Goal: Complete application form

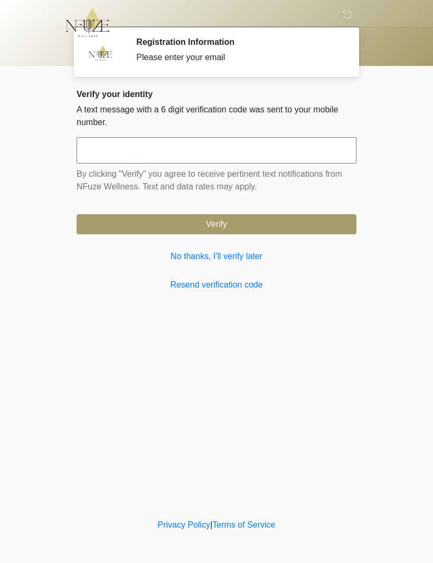
click at [223, 259] on link "No thanks, I'll verify later" at bounding box center [216, 256] width 280 height 13
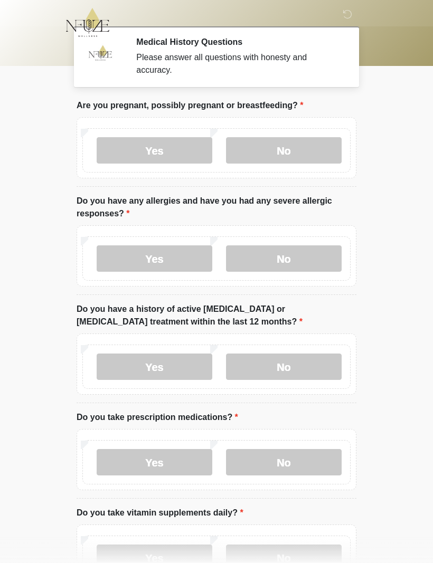
click at [286, 152] on label "No" at bounding box center [284, 150] width 116 height 26
click at [291, 245] on label "No" at bounding box center [284, 258] width 116 height 26
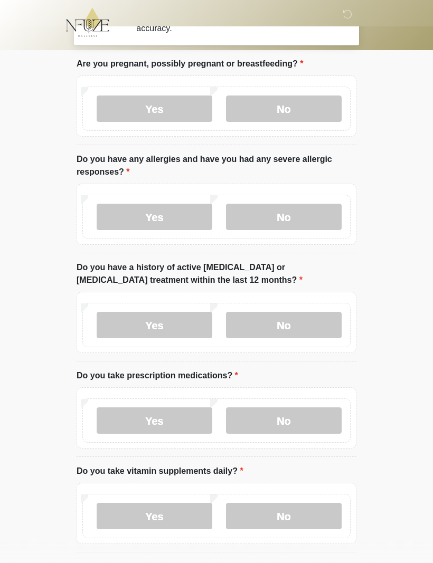
scroll to position [42, 0]
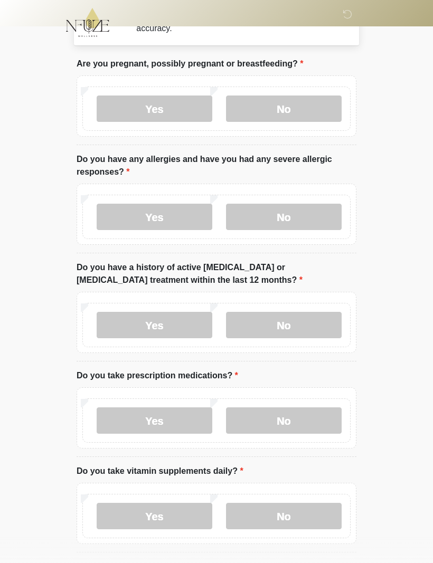
click at [310, 321] on label "No" at bounding box center [284, 325] width 116 height 26
click at [175, 415] on label "Yes" at bounding box center [155, 420] width 116 height 26
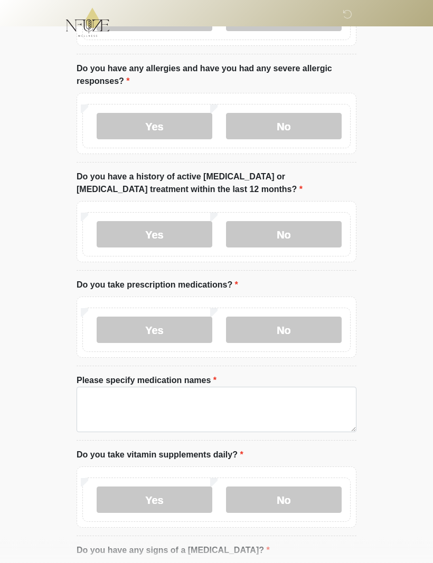
scroll to position [144, 0]
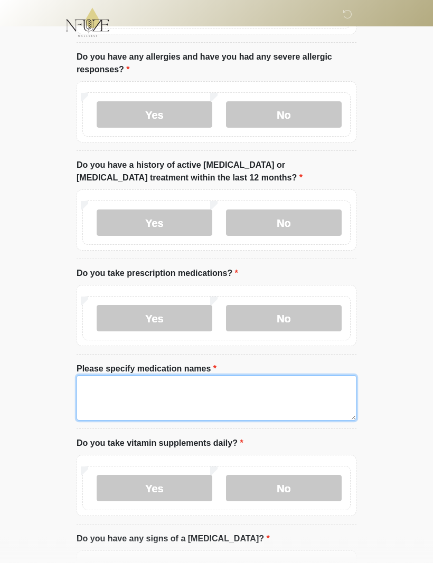
click at [225, 391] on textarea "Please specify medication names" at bounding box center [216, 398] width 280 height 45
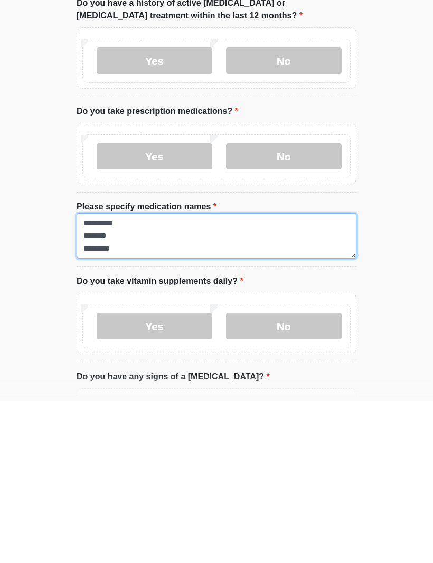
type textarea "********* ******* ********"
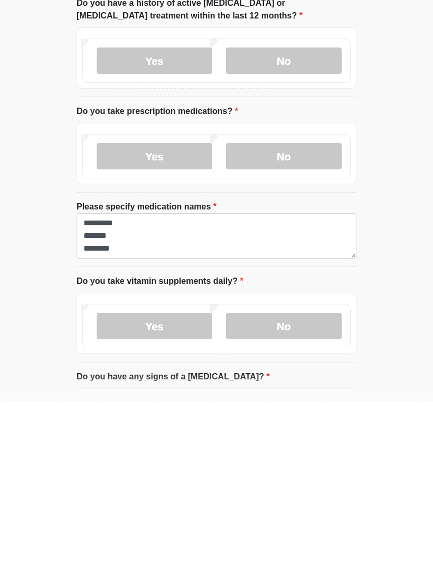
click at [177, 475] on label "Yes" at bounding box center [155, 488] width 116 height 26
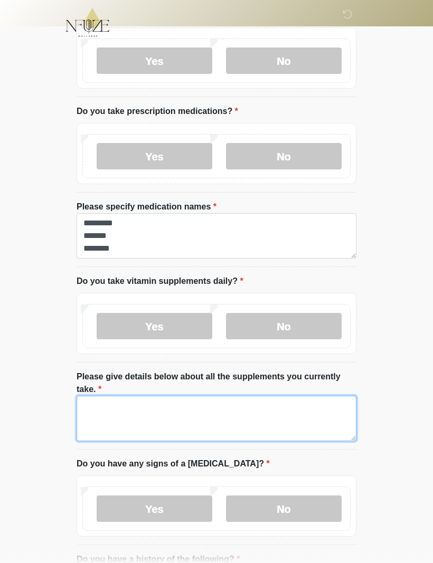
click at [203, 414] on textarea "Please give details below about all the supplements you currently take." at bounding box center [216, 418] width 280 height 45
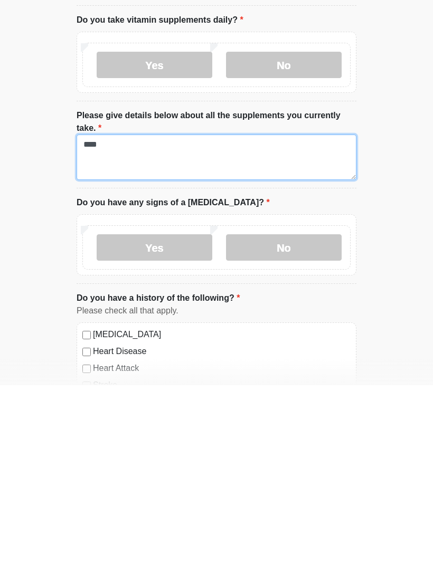
type textarea "****"
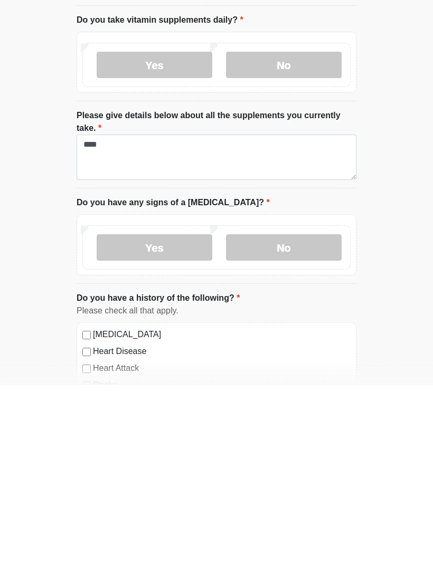
click at [307, 412] on label "No" at bounding box center [284, 425] width 116 height 26
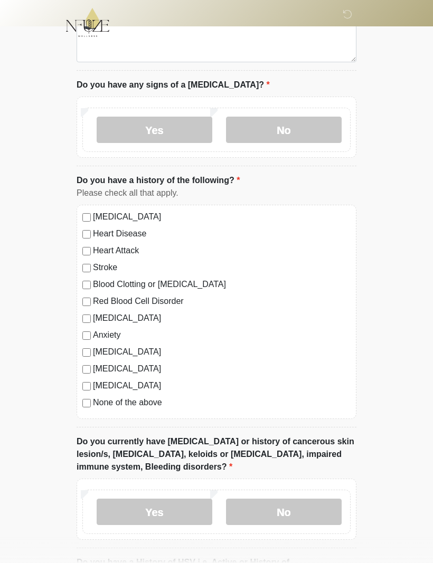
scroll to position [688, 0]
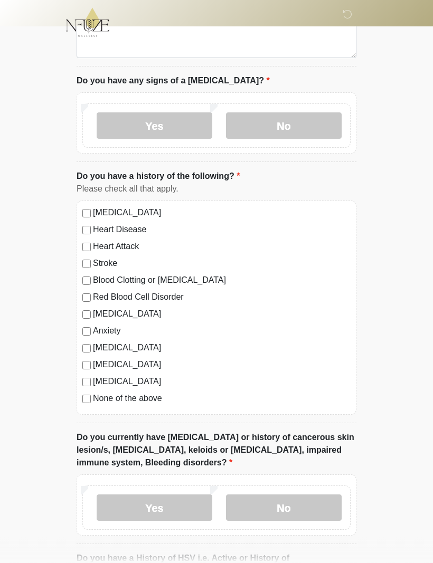
click at [90, 325] on div "Anxiety" at bounding box center [216, 331] width 268 height 13
click at [99, 328] on label "Anxiety" at bounding box center [221, 331] width 257 height 13
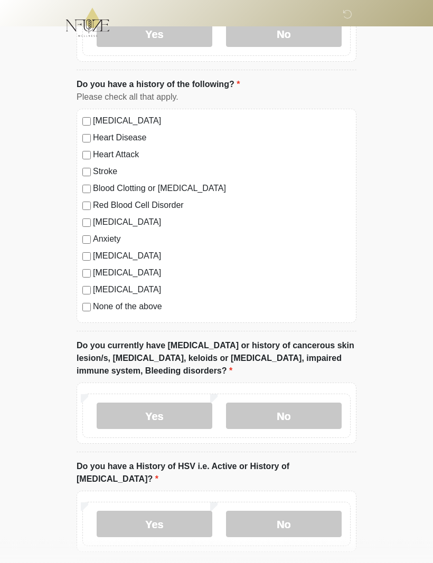
scroll to position [781, 0]
click at [312, 415] on label "No" at bounding box center [284, 415] width 116 height 26
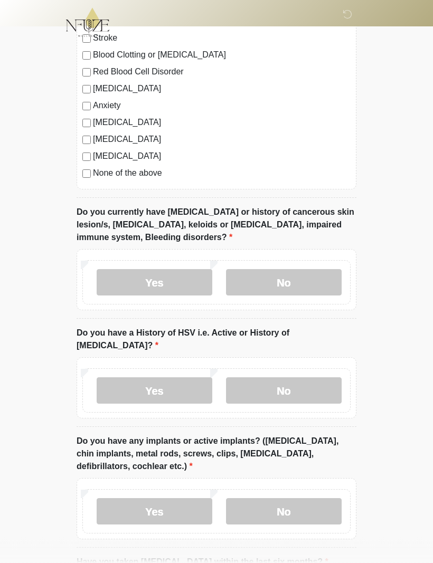
click at [299, 378] on label "No" at bounding box center [284, 391] width 116 height 26
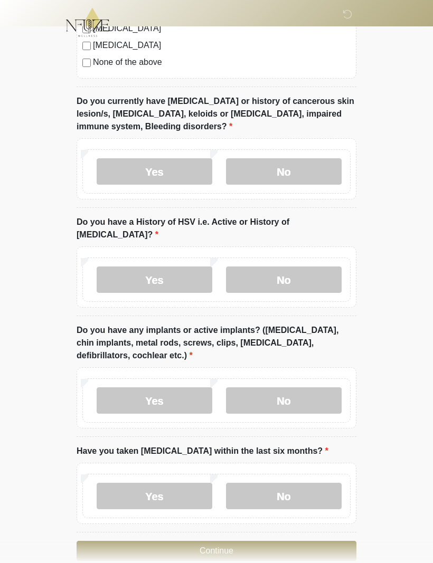
click at [313, 388] on label "No" at bounding box center [284, 401] width 116 height 26
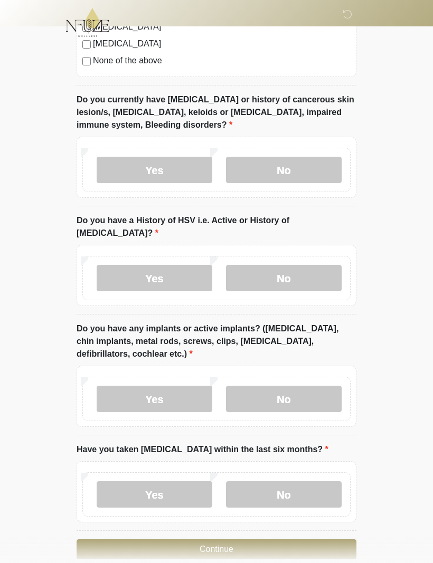
scroll to position [1029, 0]
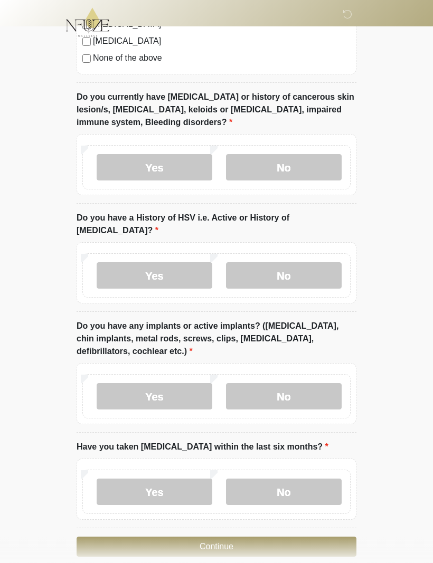
click at [308, 479] on label "No" at bounding box center [284, 492] width 116 height 26
click at [301, 537] on button "Continue" at bounding box center [216, 547] width 280 height 20
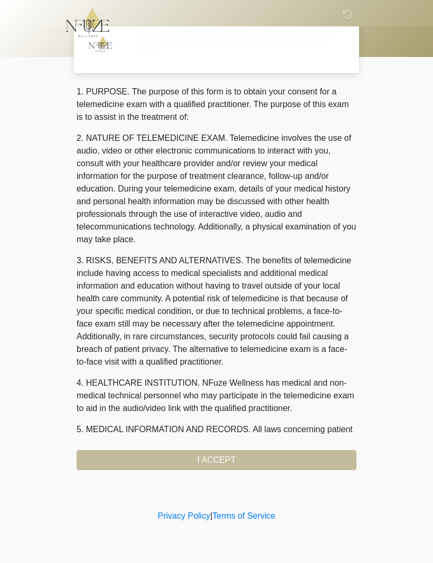
scroll to position [0, 0]
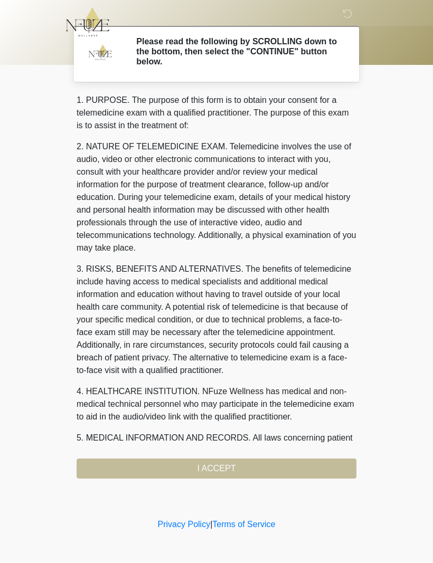
click at [240, 470] on div "1. PURPOSE. The purpose of this form is to obtain your consent for a telemedici…" at bounding box center [216, 286] width 280 height 385
click at [243, 466] on div "1. PURPOSE. The purpose of this form is to obtain your consent for a telemedici…" at bounding box center [216, 286] width 280 height 385
click at [254, 471] on div "1. PURPOSE. The purpose of this form is to obtain your consent for a telemedici…" at bounding box center [216, 286] width 280 height 385
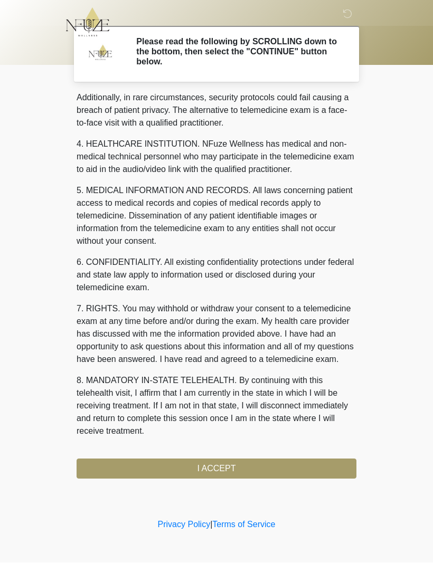
click at [205, 462] on button "I ACCEPT" at bounding box center [216, 469] width 280 height 20
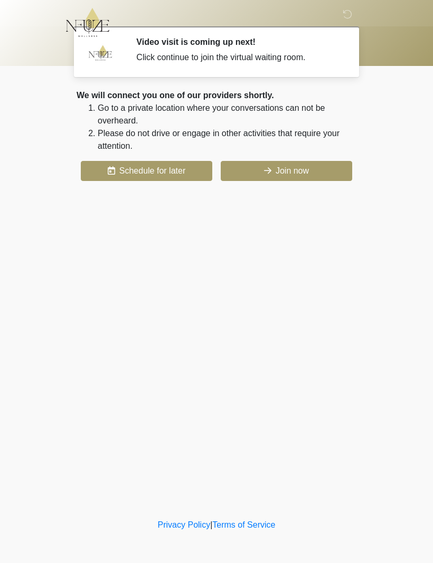
click at [299, 170] on button "Join now" at bounding box center [286, 171] width 131 height 20
